Goal: Task Accomplishment & Management: Use online tool/utility

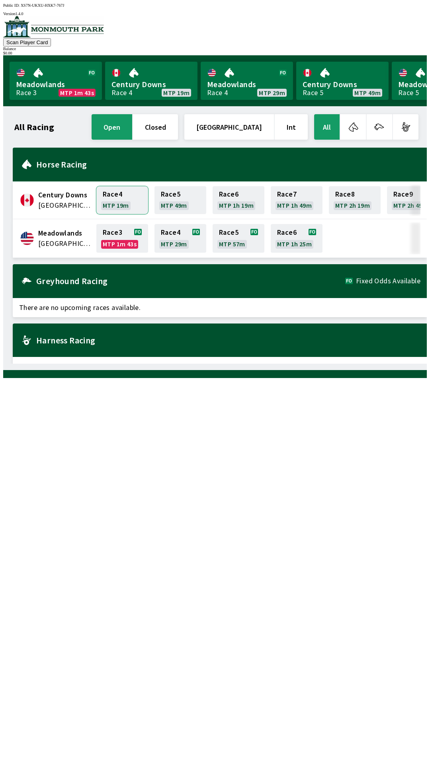
click at [121, 199] on link "Race 4 MTP 19m" at bounding box center [122, 200] width 52 height 28
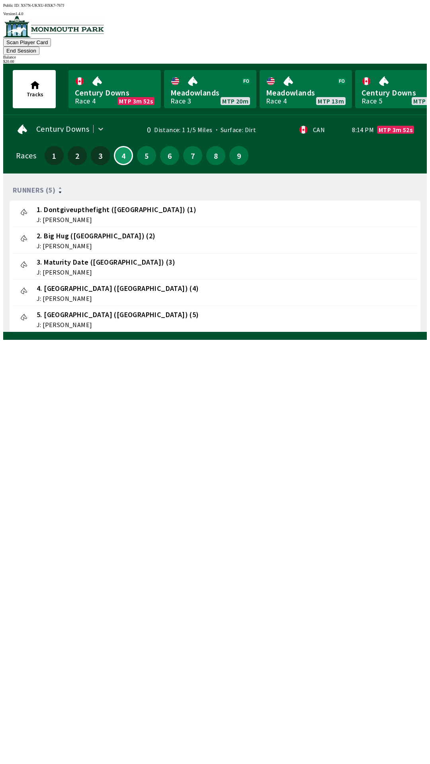
click at [87, 283] on span "4. [GEOGRAPHIC_DATA] ([GEOGRAPHIC_DATA]) (4)" at bounding box center [118, 288] width 162 height 10
click at [88, 243] on span "J: [PERSON_NAME]" at bounding box center [96, 246] width 119 height 6
click at [147, 149] on button "5" at bounding box center [146, 155] width 19 height 19
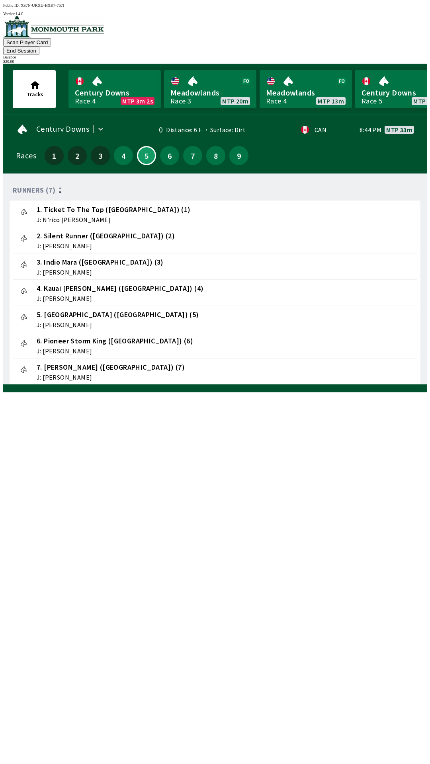
click at [147, 385] on div "Runners (7) 1. Ticket To The Top ([GEOGRAPHIC_DATA]) (1) J: N'rico [PERSON_NAME…" at bounding box center [218, 282] width 417 height 205
click at [169, 256] on div "3. [PERSON_NAME] ([GEOGRAPHIC_DATA]) (3) J: [PERSON_NAME]" at bounding box center [215, 266] width 398 height 20
click at [211, 85] on link "Meadowlands Race 3 MTP 20m" at bounding box center [210, 89] width 92 height 38
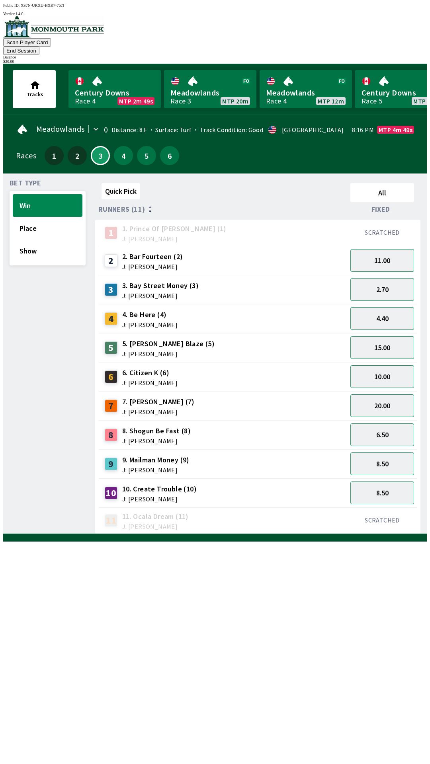
click at [39, 47] on button "End Session" at bounding box center [21, 51] width 36 height 8
